Goal: Communication & Community: Answer question/provide support

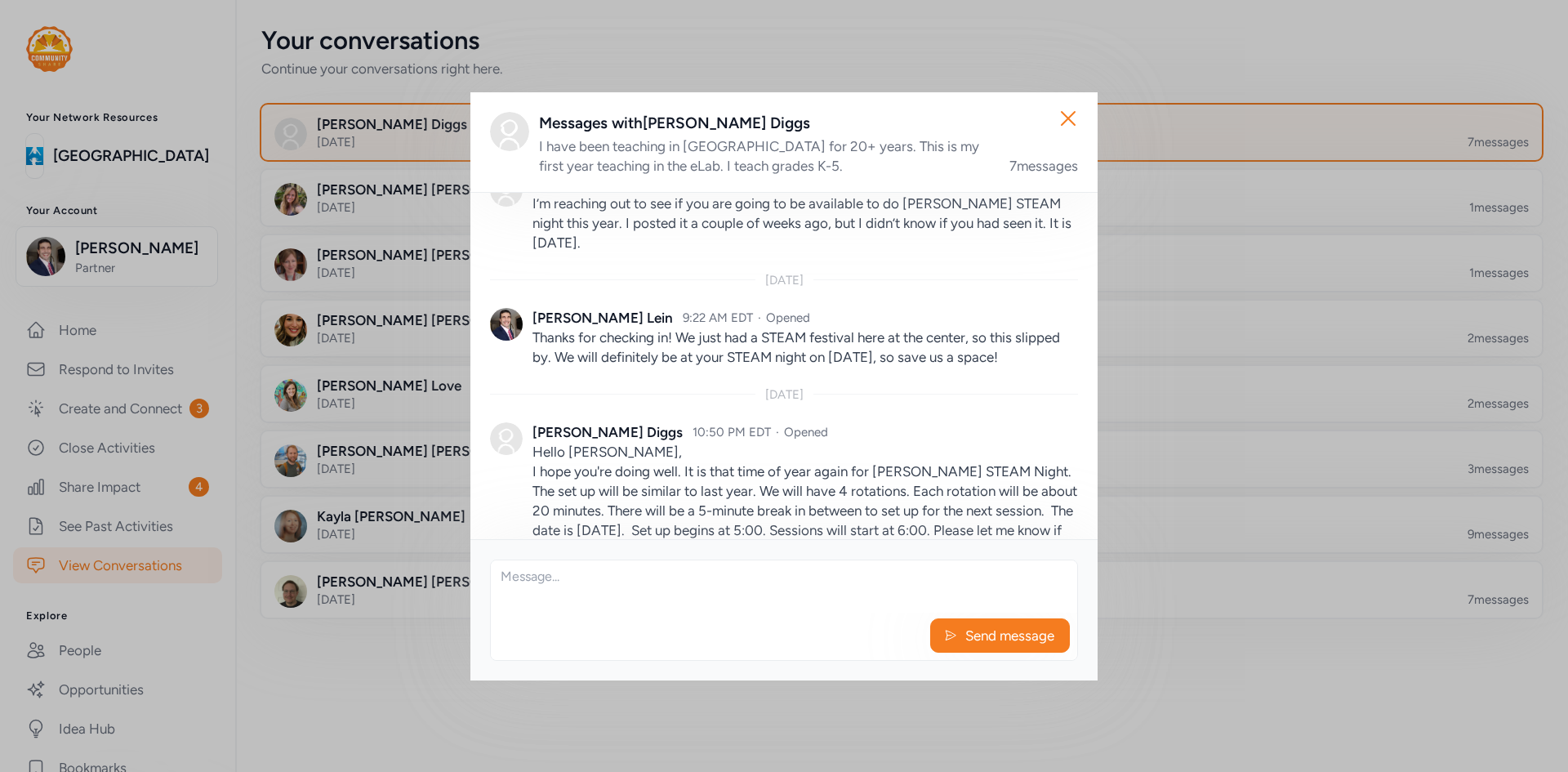
scroll to position [727, 0]
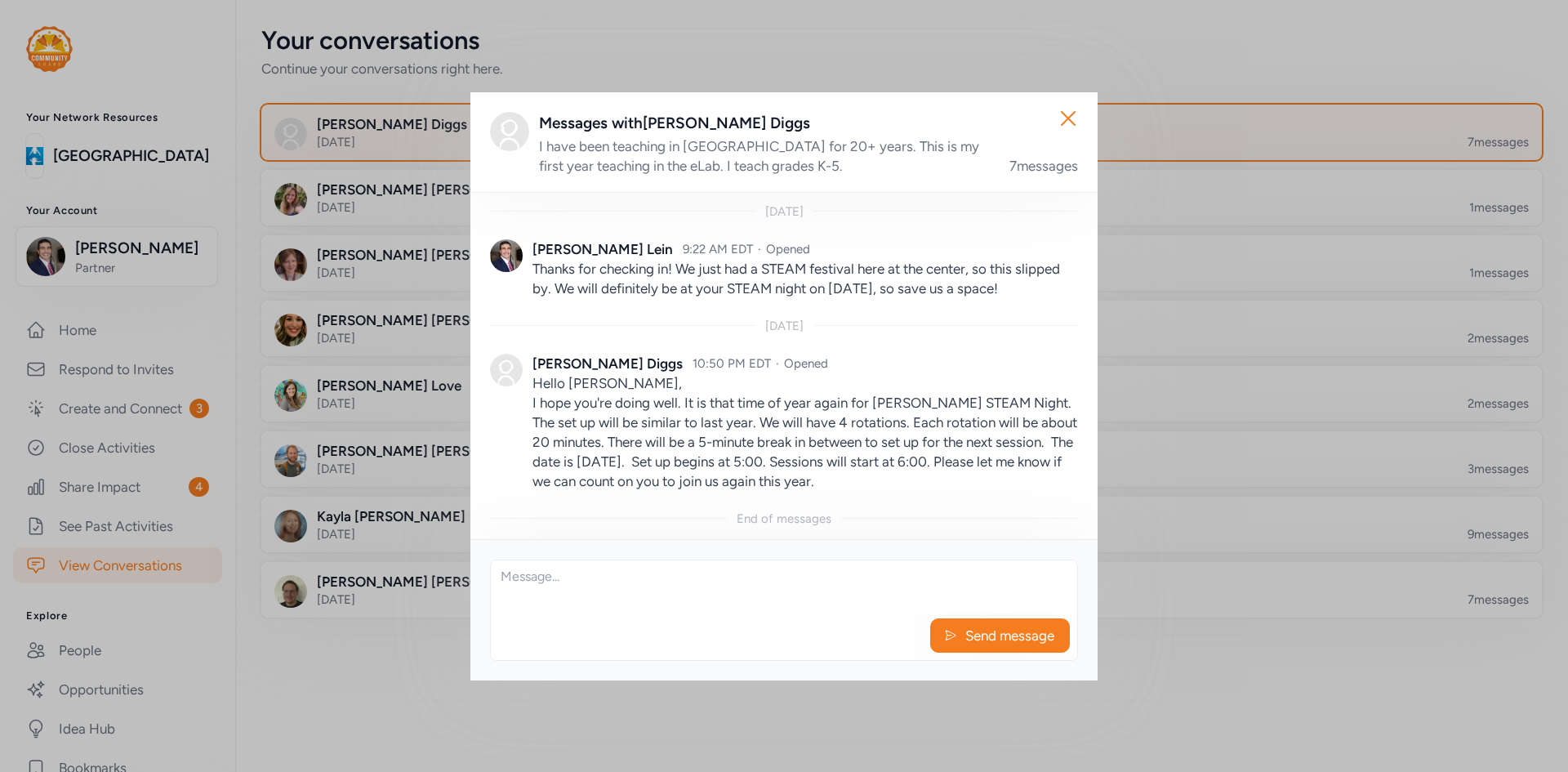
click at [399, 684] on div "Close Messages with [PERSON_NAME] I have been teaching in [GEOGRAPHIC_DATA] for…" at bounding box center [784, 386] width 1568 height 772
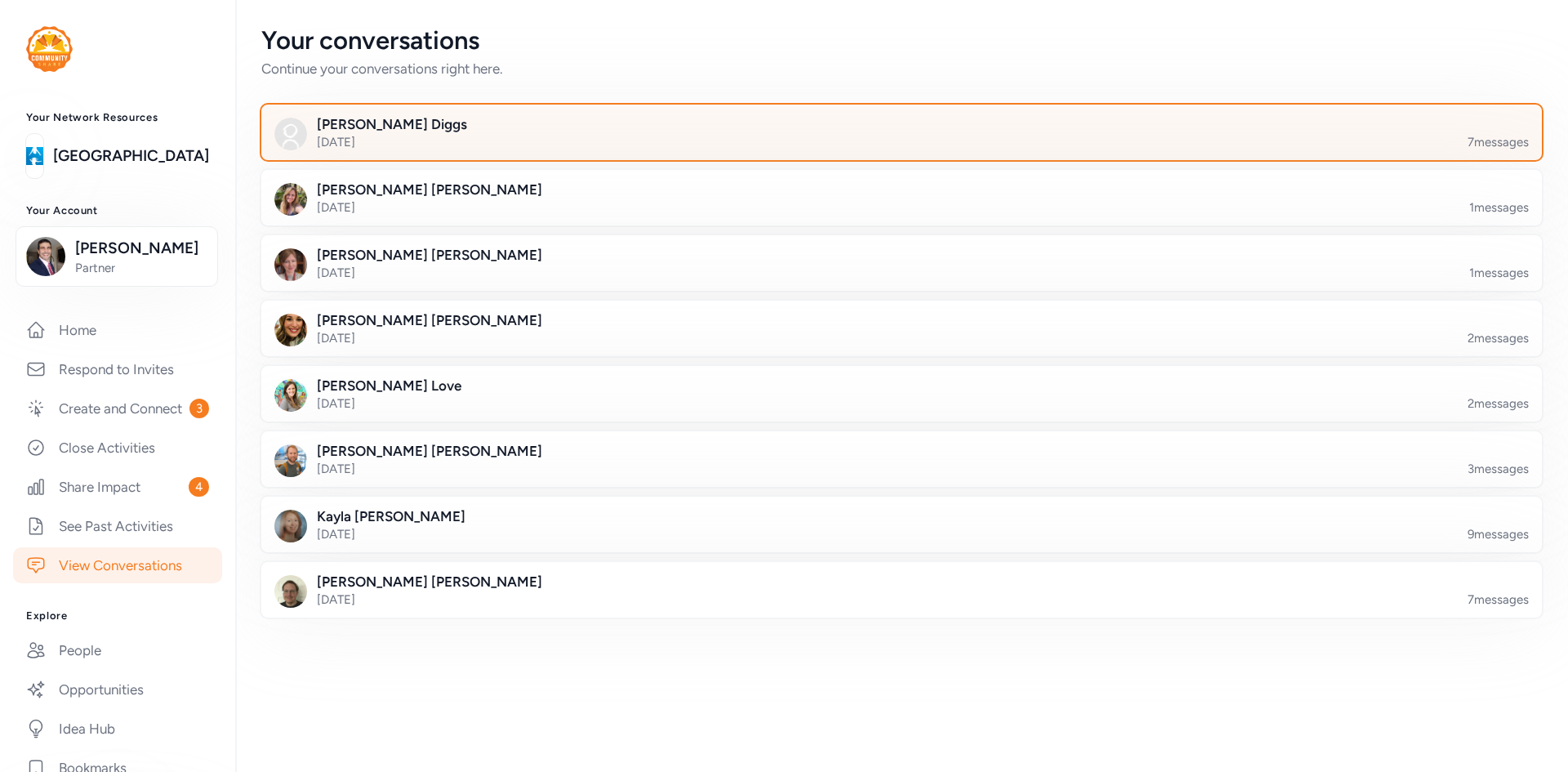
click at [465, 129] on div at bounding box center [915, 142] width 1281 height 56
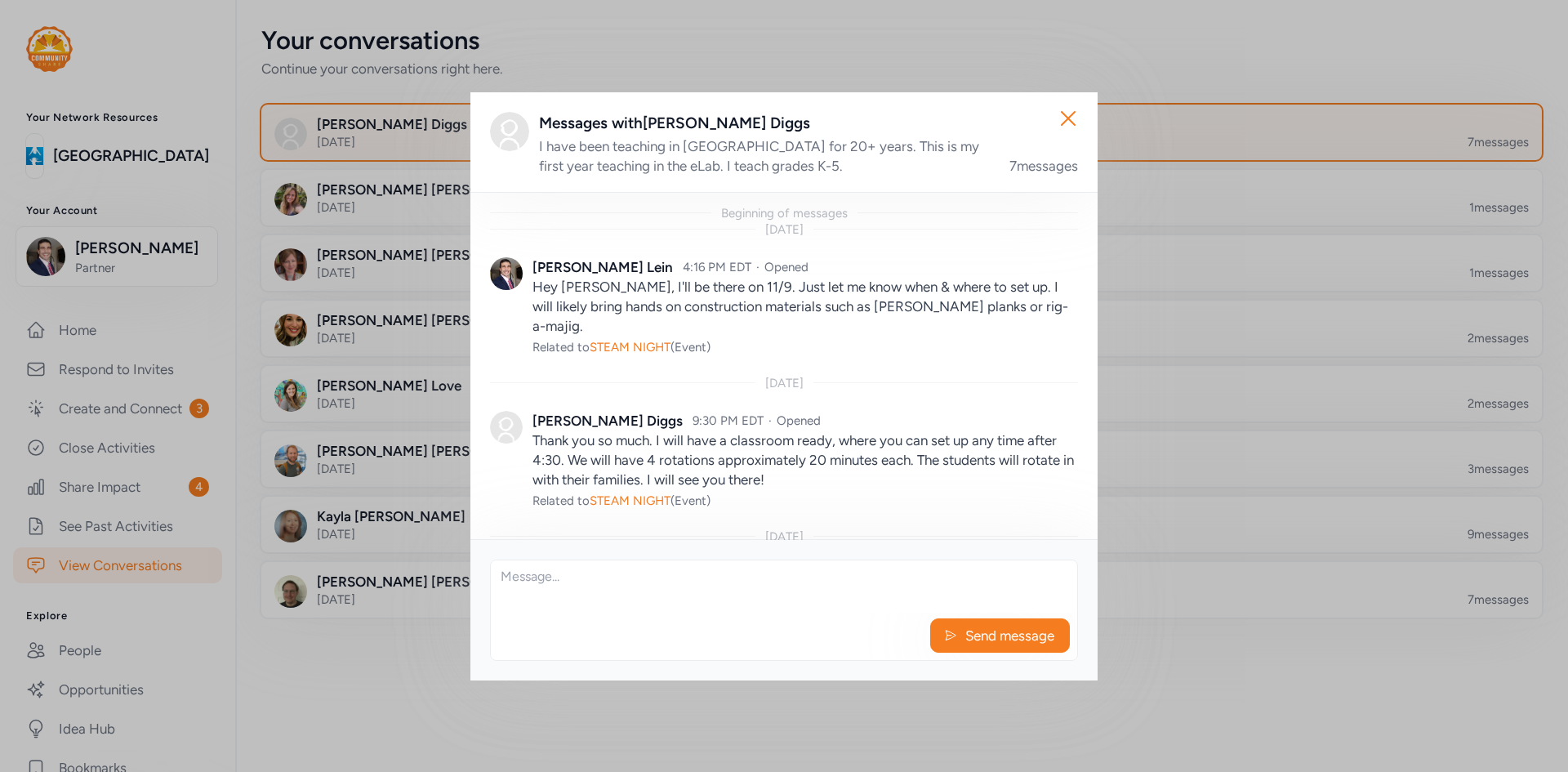
scroll to position [727, 0]
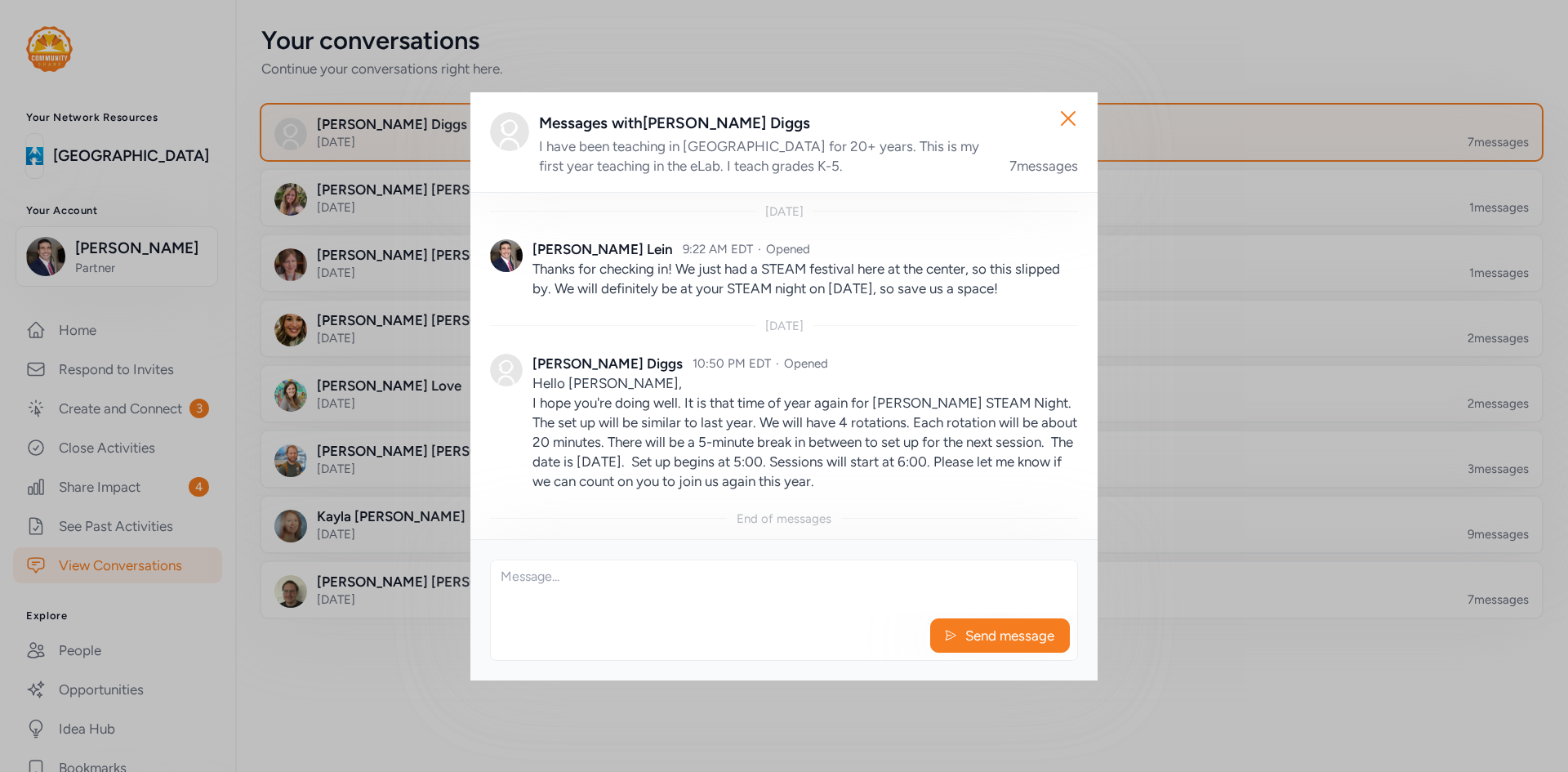
click at [570, 584] on textarea at bounding box center [784, 587] width 586 height 52
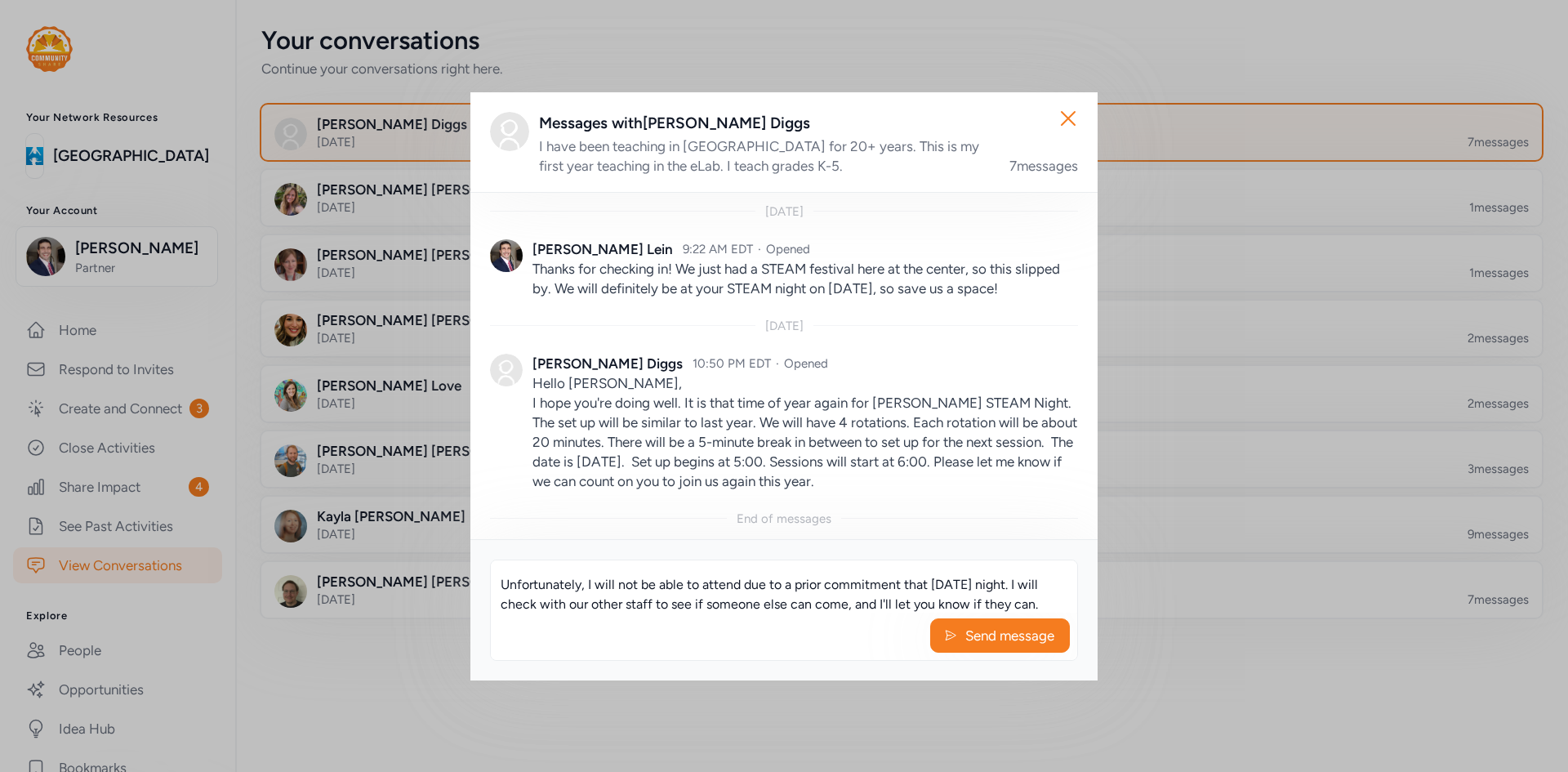
scroll to position [51, 0]
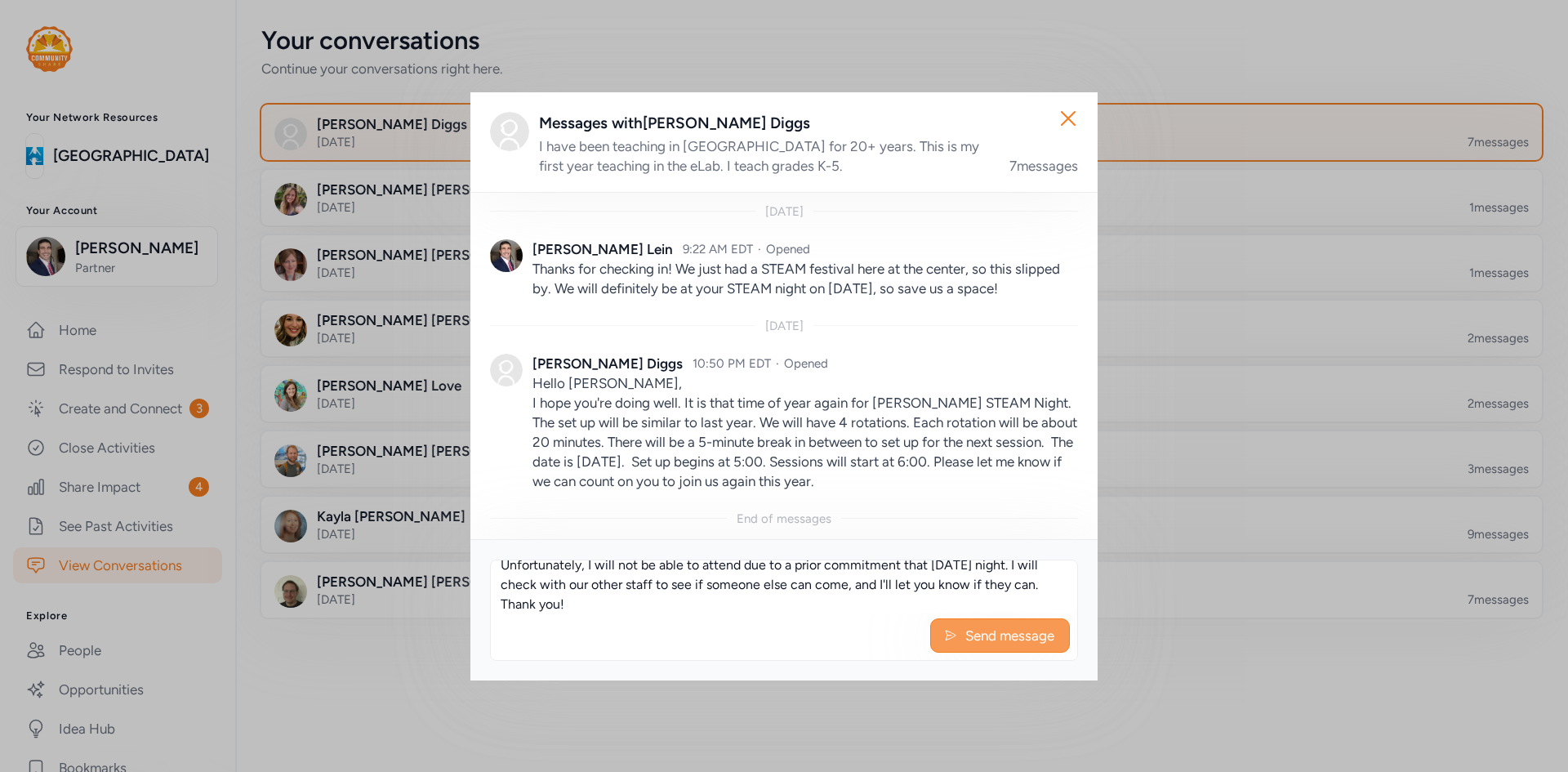
type textarea "Hey [PERSON_NAME], Unfortunately, I will not be able to attend due to a prior c…"
click at [994, 629] on span "Send message" at bounding box center [1010, 635] width 92 height 20
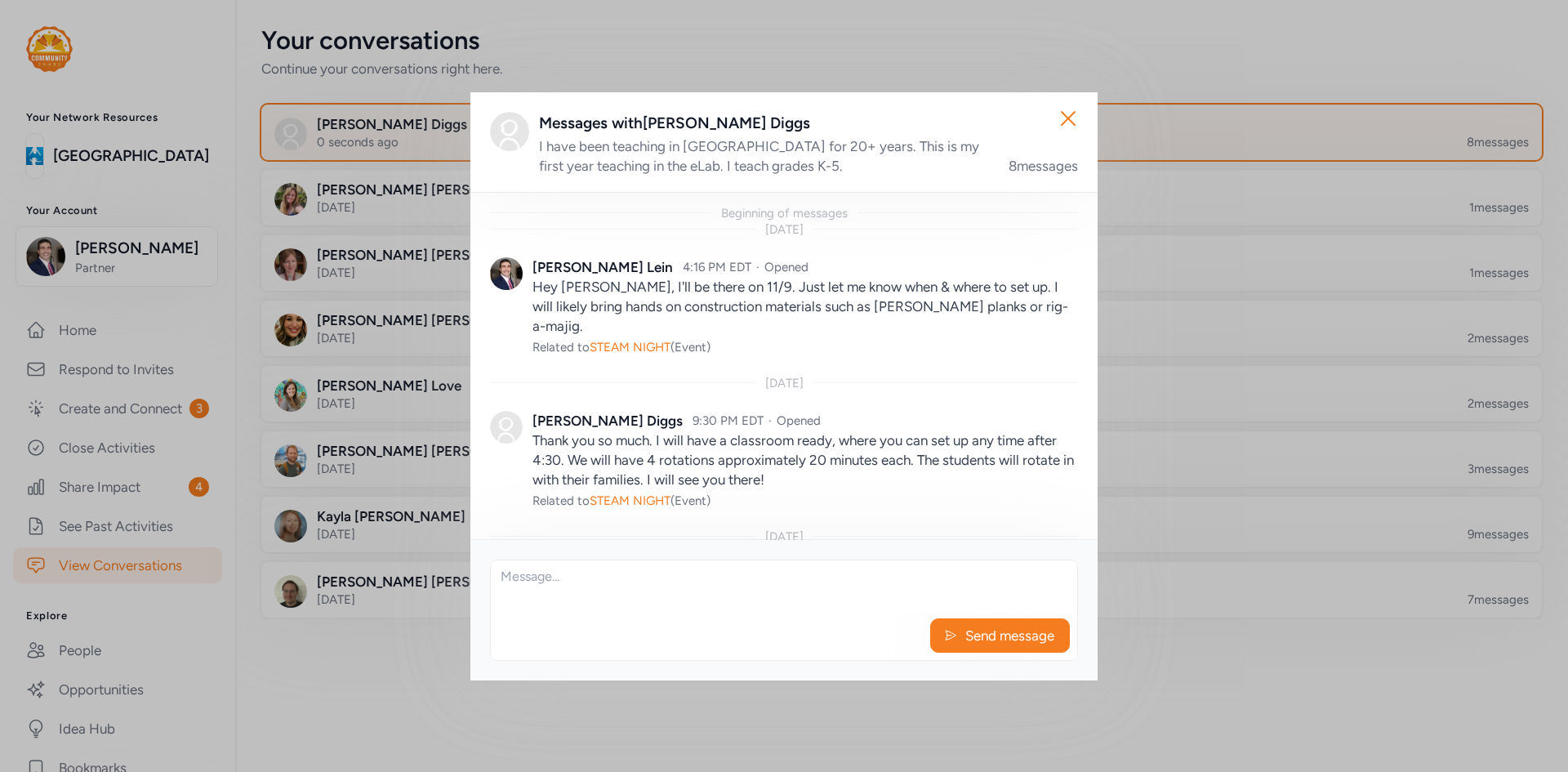
scroll to position [894, 0]
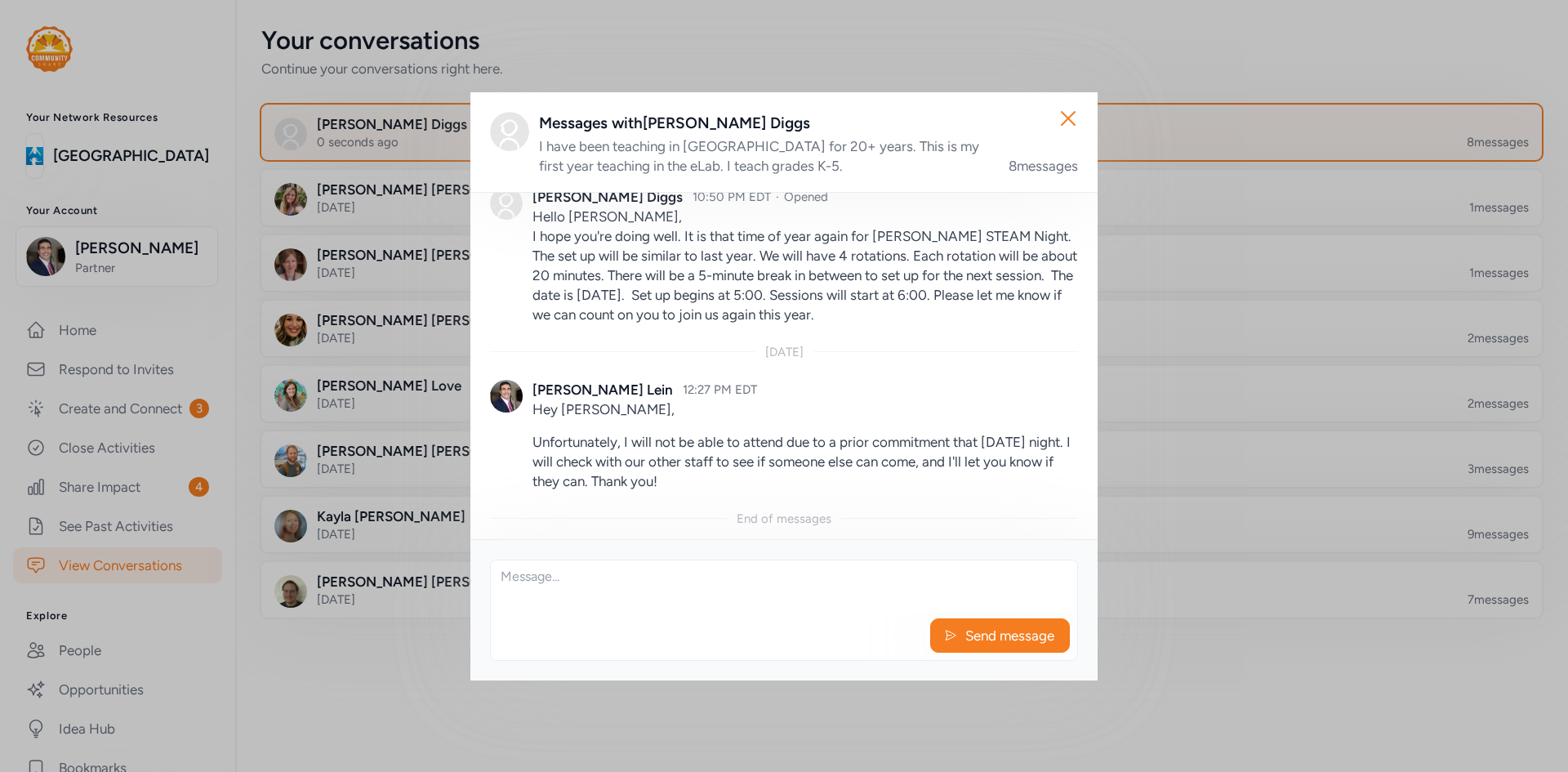
click at [79, 421] on div "Close Messages with [PERSON_NAME] I have been teaching in [GEOGRAPHIC_DATA] for…" at bounding box center [784, 386] width 1568 height 772
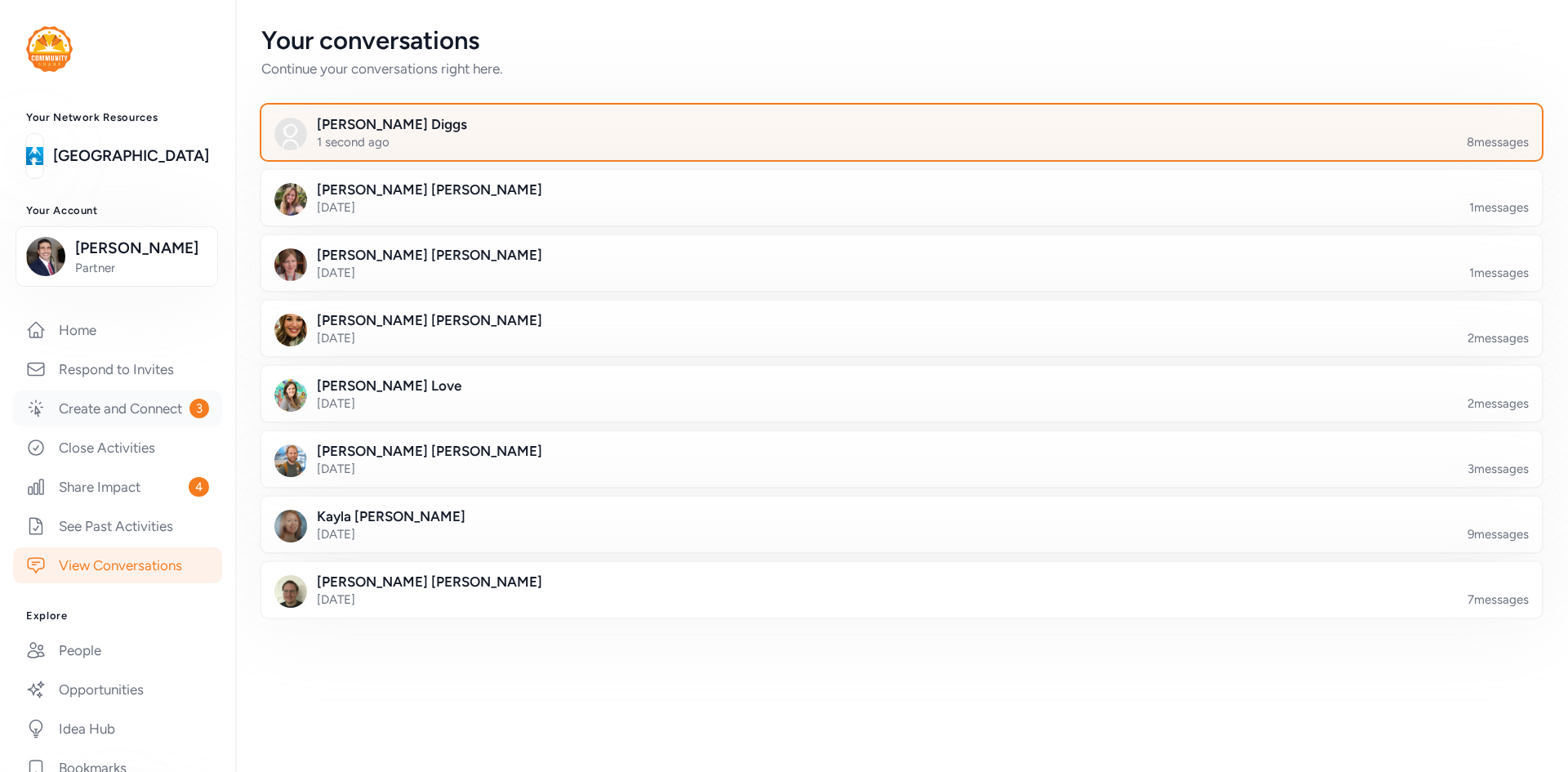
click at [96, 419] on link "Create and Connect 3" at bounding box center [118, 409] width 210 height 36
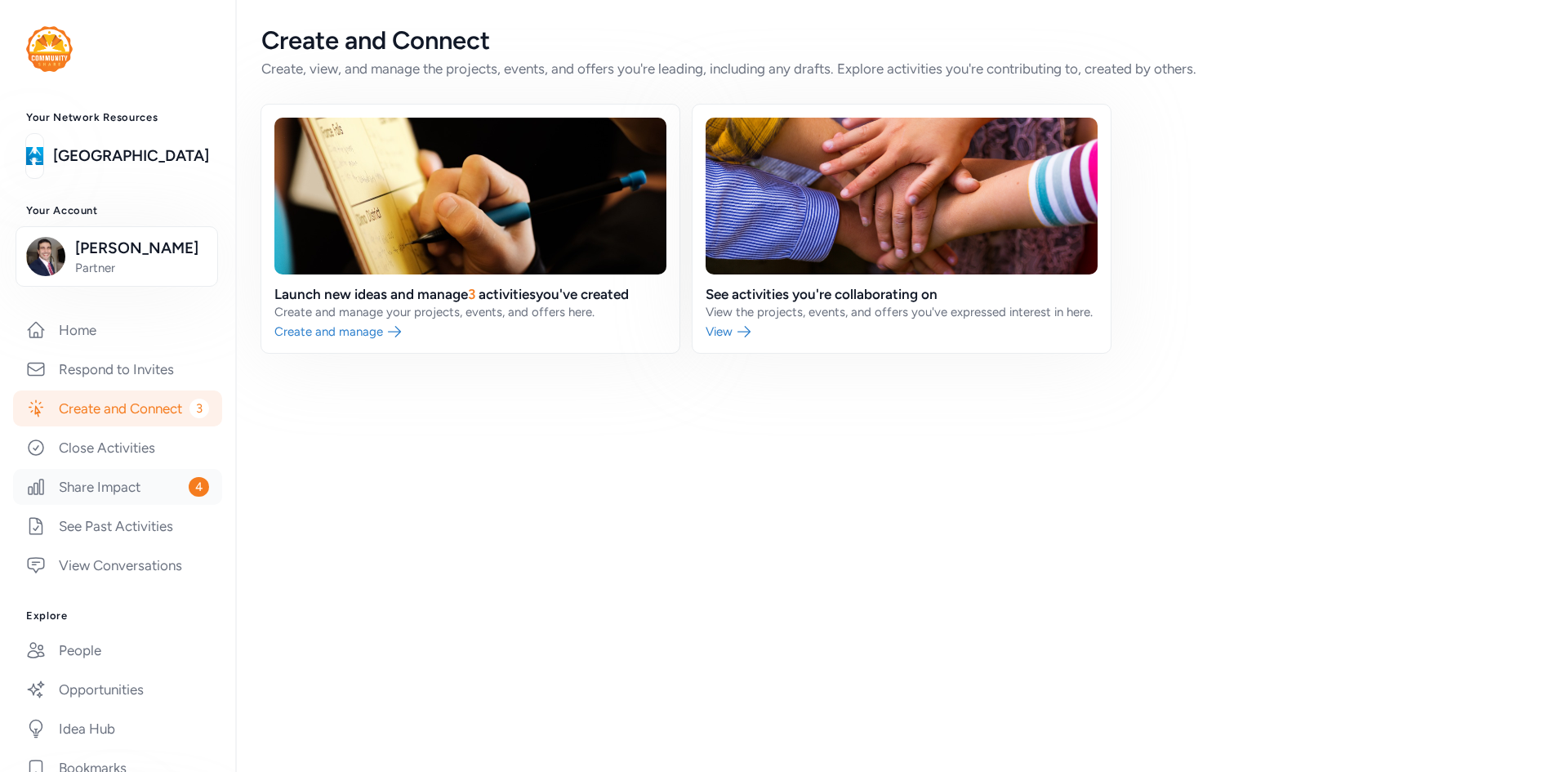
click at [84, 505] on link "Share Impact 4" at bounding box center [118, 487] width 210 height 36
